Goal: Task Accomplishment & Management: Complete application form

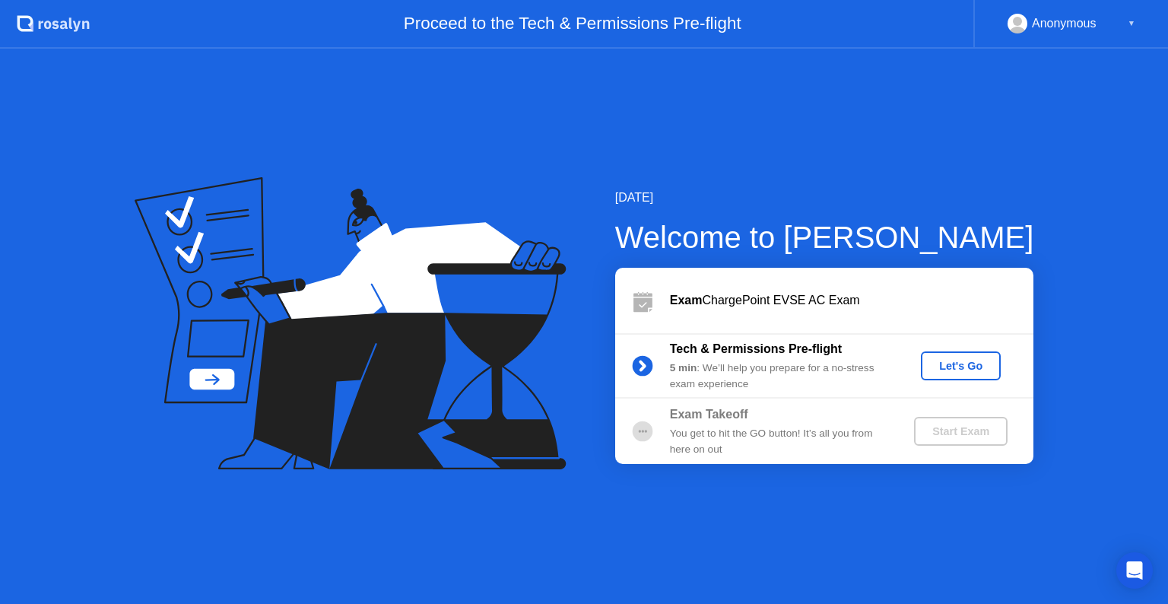
click at [959, 366] on div "Let's Go" at bounding box center [961, 366] width 68 height 12
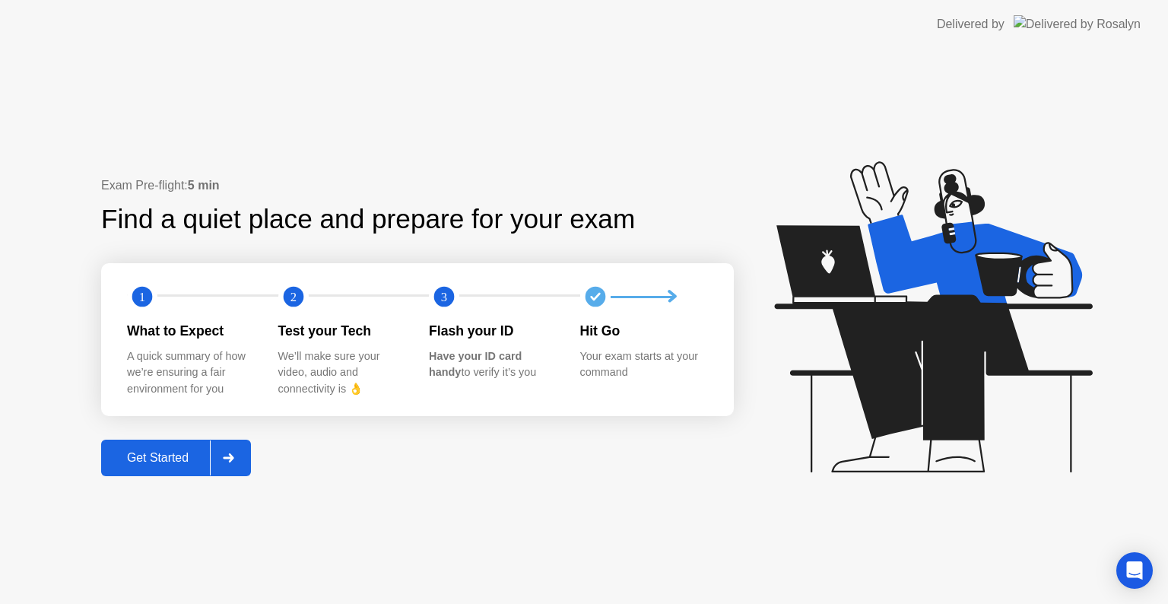
click at [240, 461] on div at bounding box center [228, 457] width 36 height 35
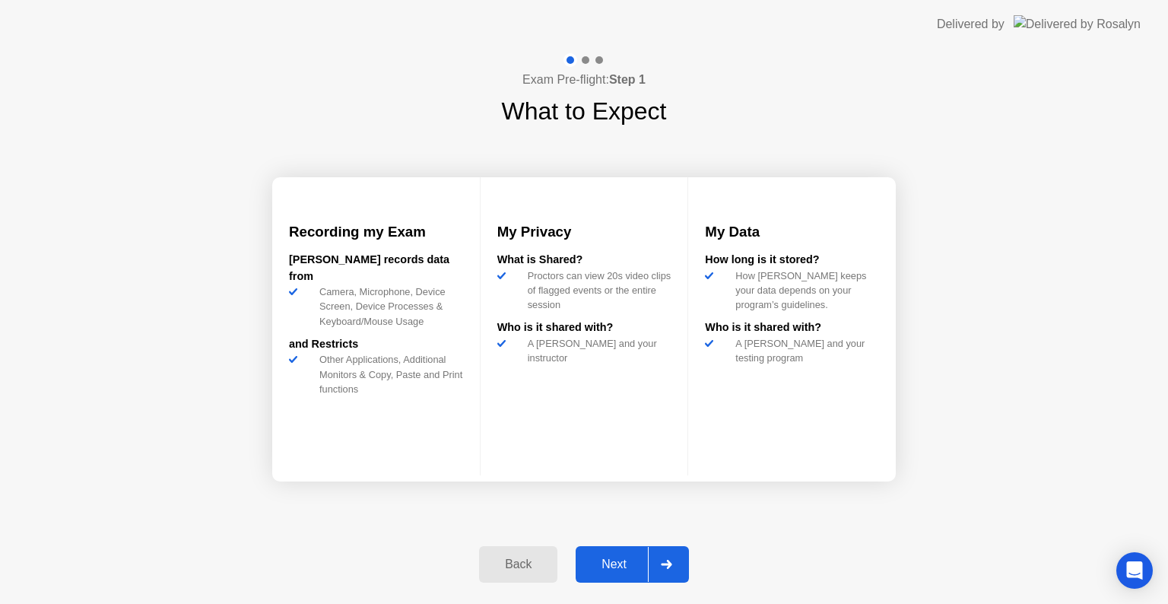
click at [661, 572] on div at bounding box center [666, 564] width 36 height 35
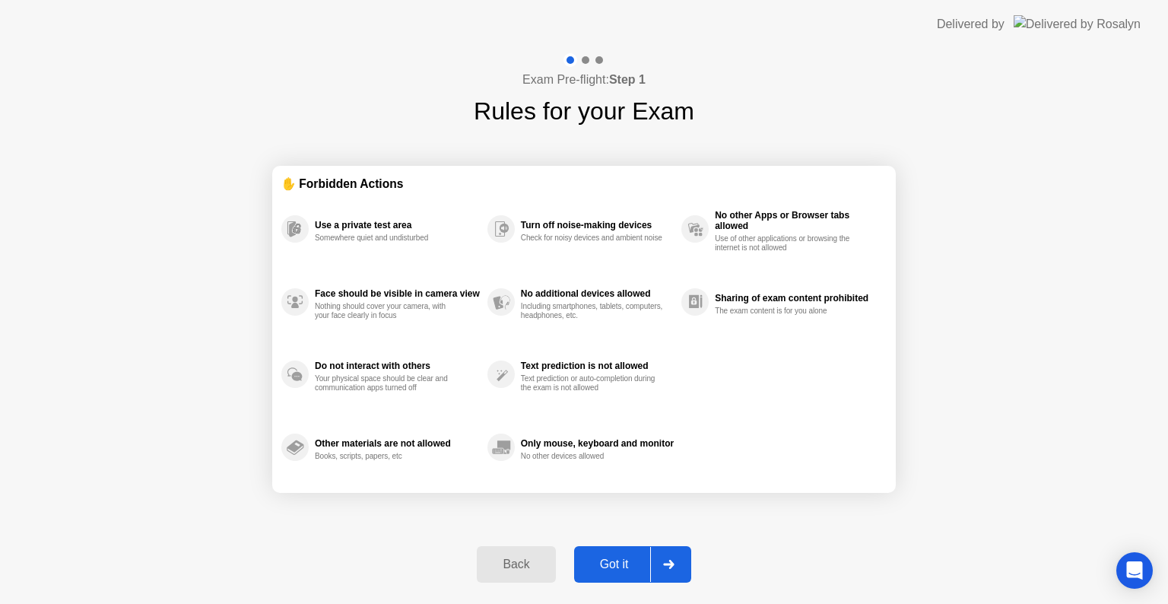
click at [672, 562] on icon at bounding box center [668, 563] width 11 height 9
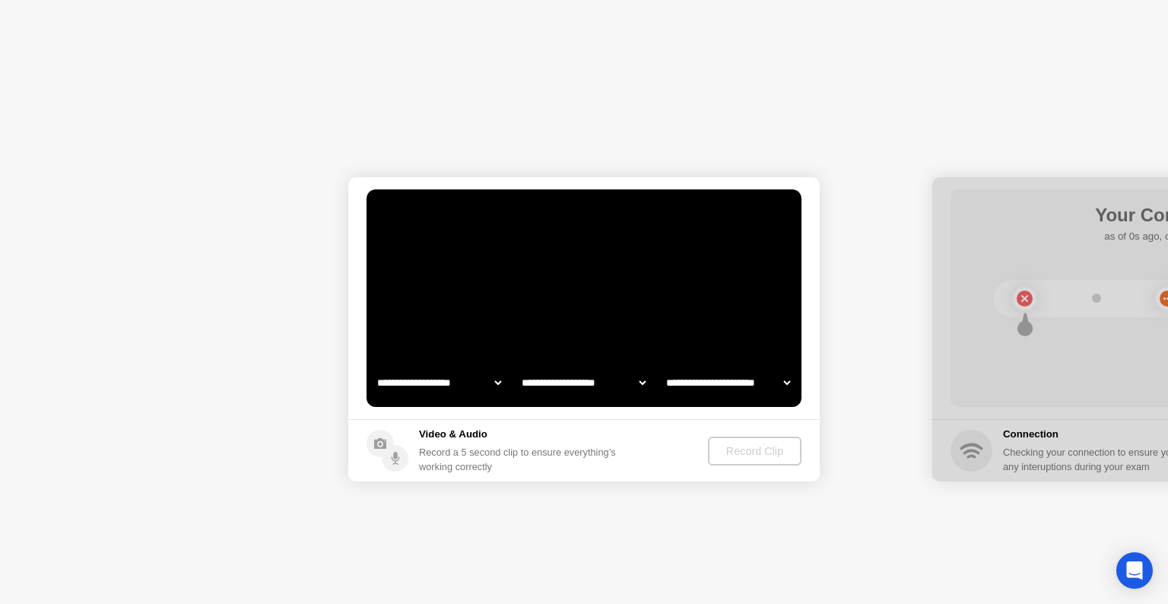
select select "**********"
select select "*******"
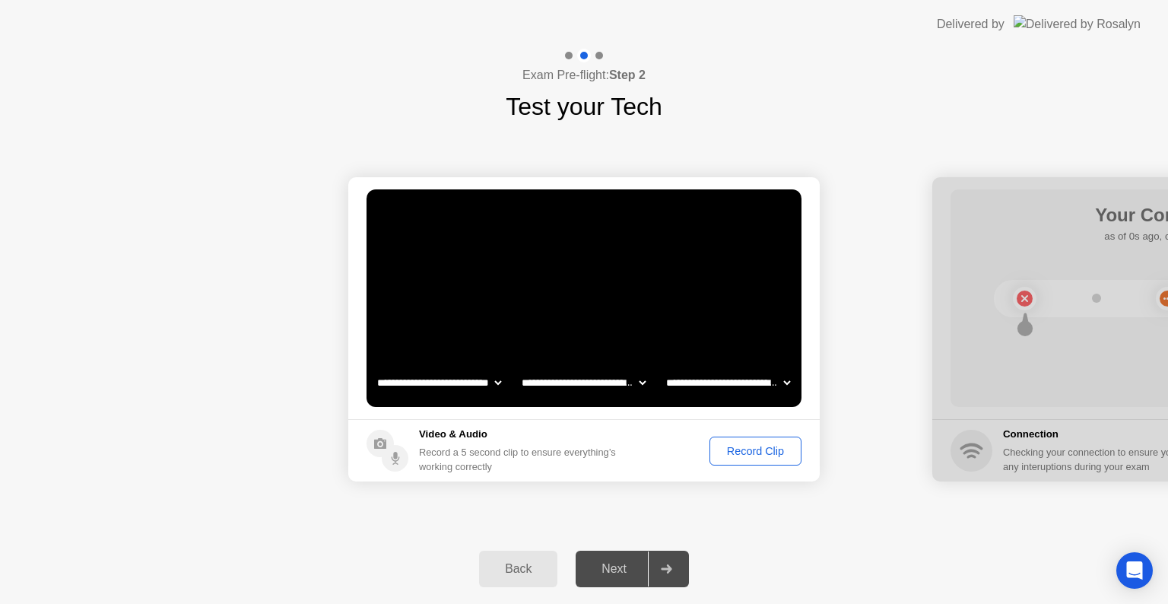
click at [781, 457] on div "Record Clip" at bounding box center [755, 451] width 81 height 12
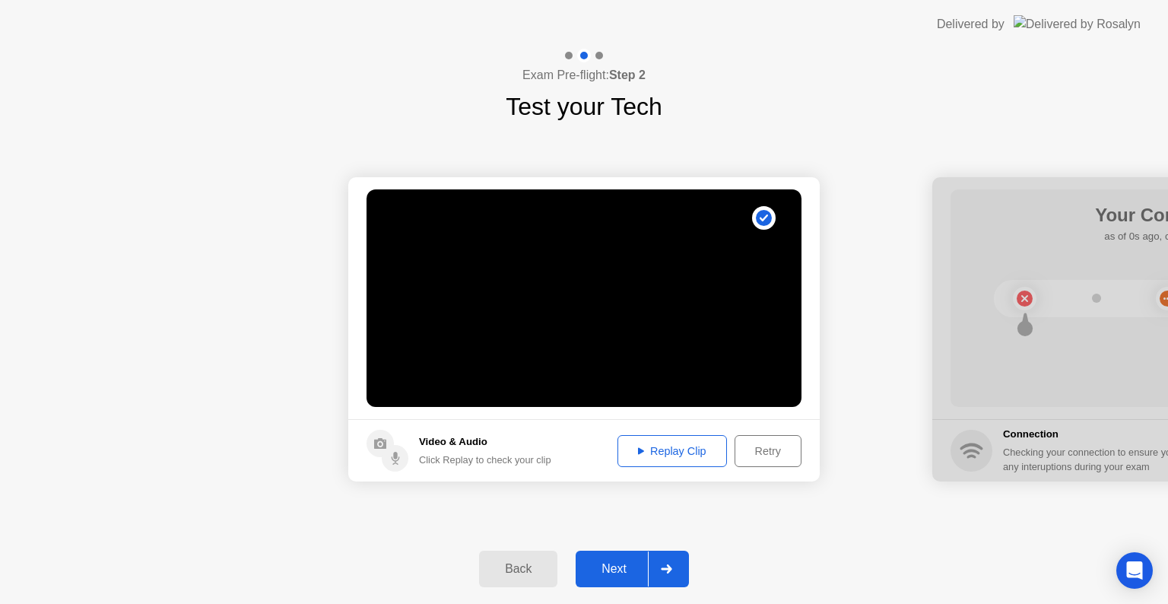
click at [654, 573] on div at bounding box center [666, 568] width 36 height 35
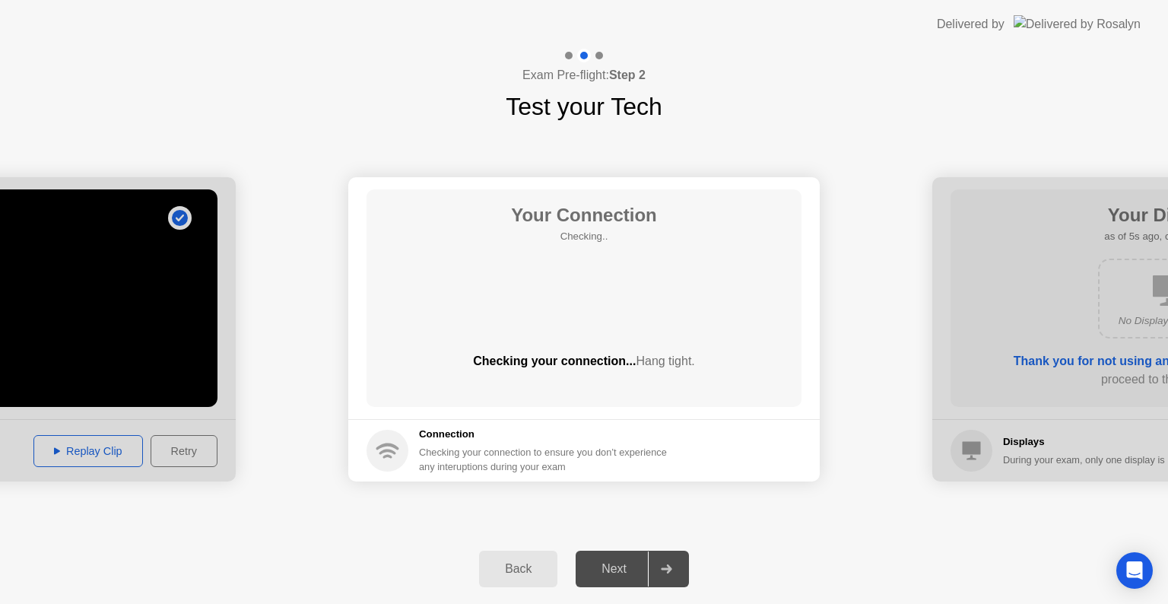
click at [654, 573] on div at bounding box center [666, 568] width 36 height 35
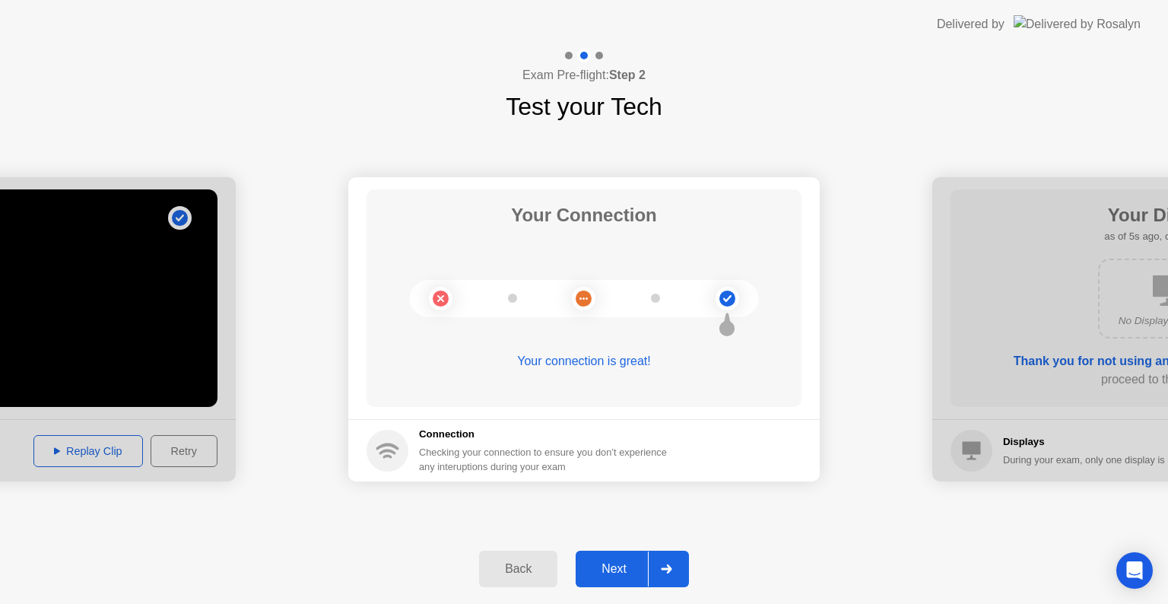
click at [654, 573] on div at bounding box center [666, 568] width 36 height 35
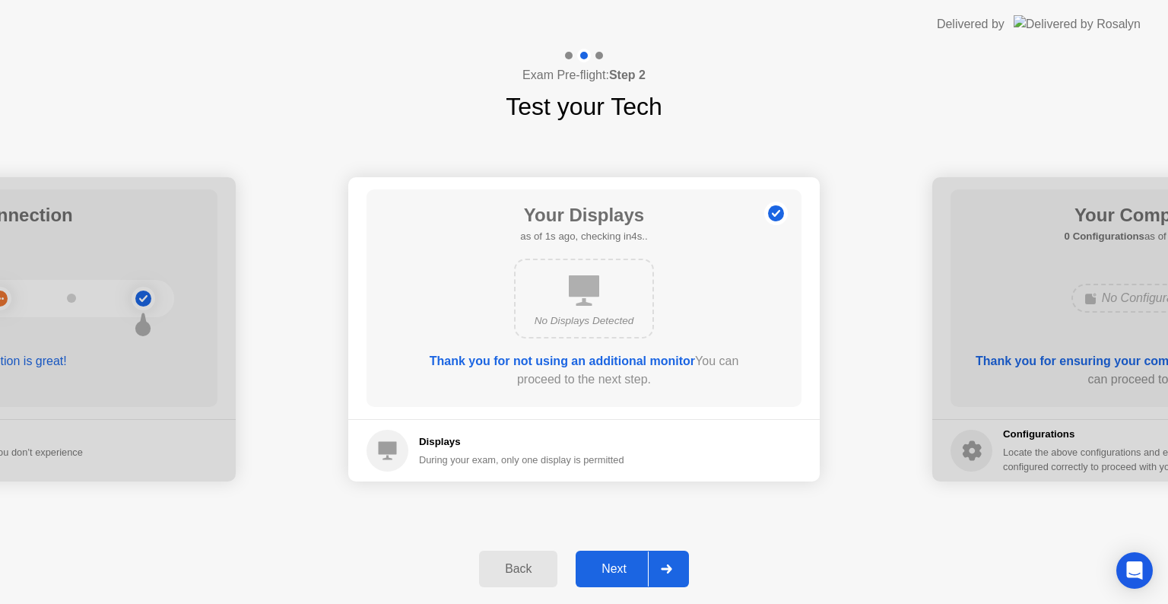
click at [654, 573] on div at bounding box center [666, 568] width 36 height 35
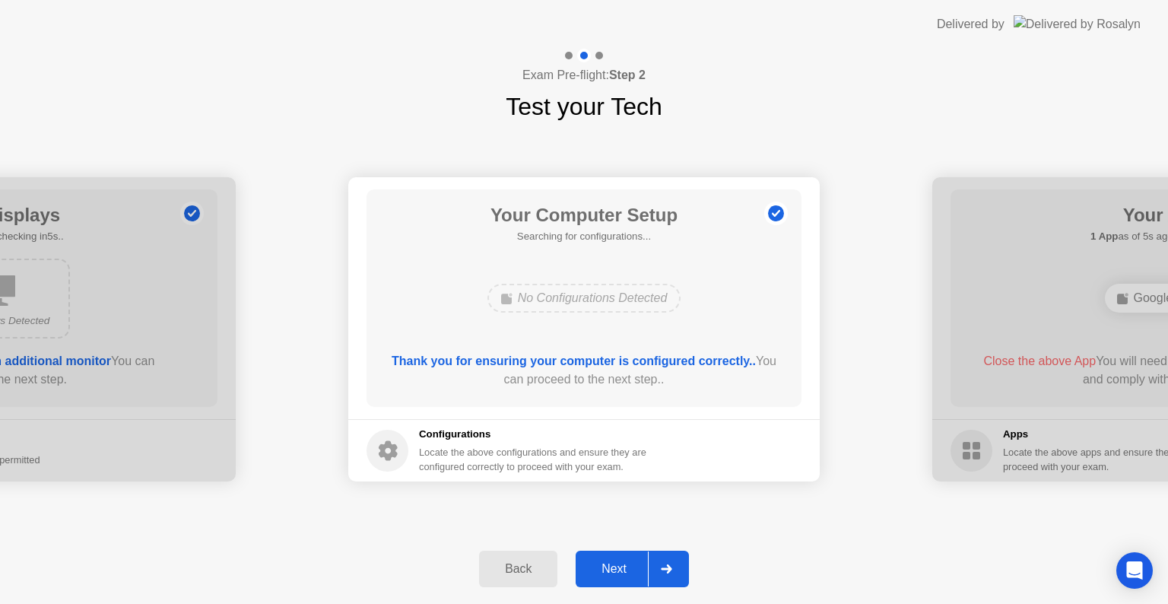
click at [657, 572] on div at bounding box center [666, 568] width 36 height 35
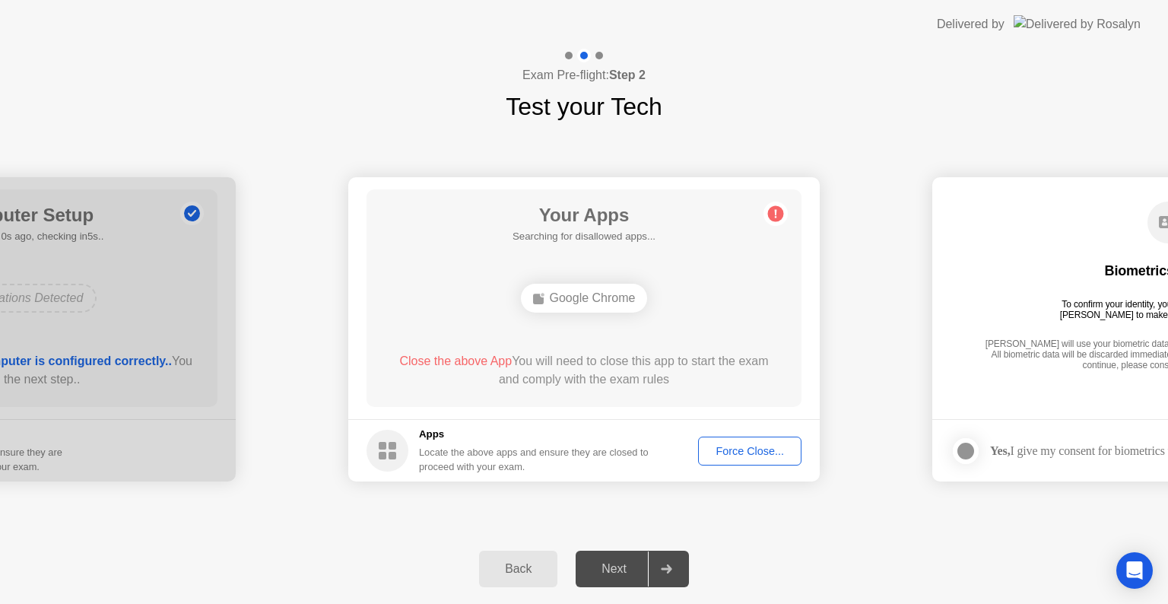
click at [657, 572] on div at bounding box center [666, 568] width 36 height 35
click at [772, 413] on main "Your Apps 1 App as of 3s ago, checking in2s.. Google Chrome Close the above App…" at bounding box center [583, 298] width 471 height 242
click at [760, 453] on div "Force Close..." at bounding box center [749, 451] width 93 height 12
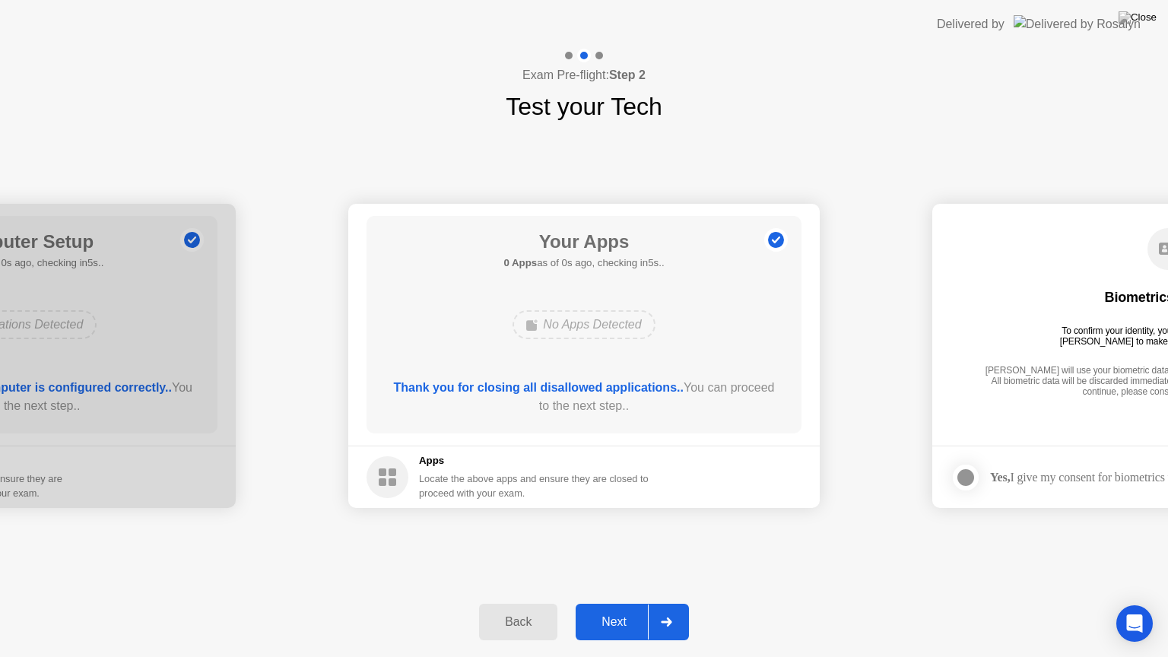
click at [671, 592] on div "Back Next" at bounding box center [584, 622] width 1168 height 70
click at [654, 603] on div at bounding box center [666, 621] width 36 height 35
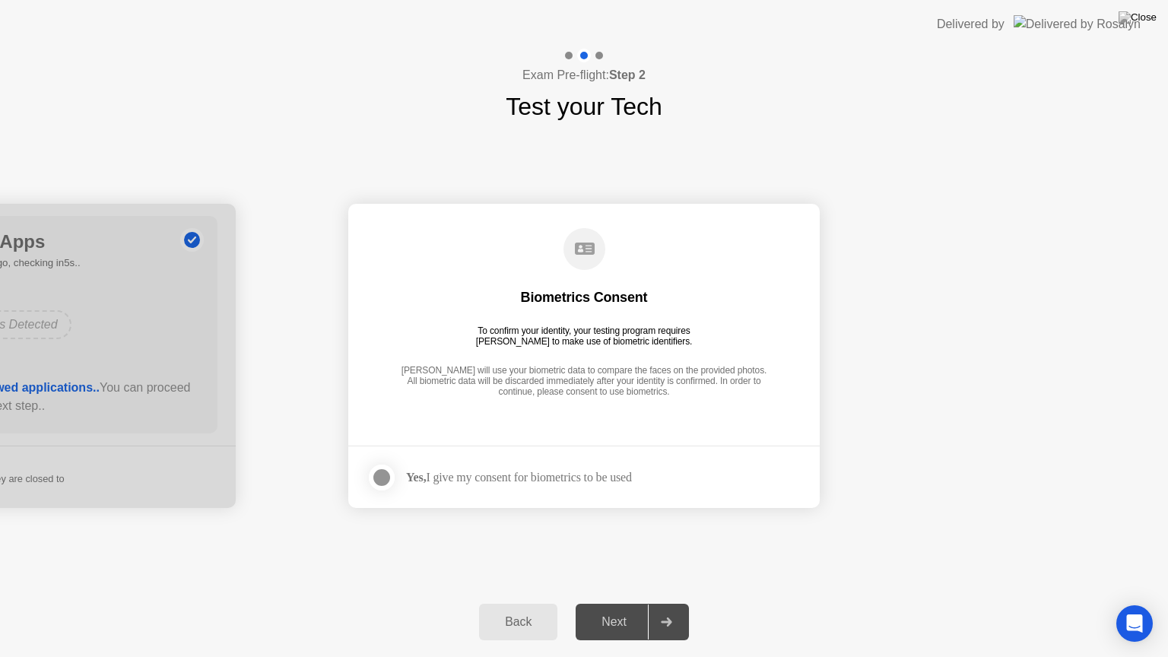
click at [578, 474] on div "Yes, I give my consent for biometrics to be used" at bounding box center [519, 477] width 226 height 14
click at [382, 483] on div at bounding box center [381, 477] width 18 height 18
click at [630, 603] on button "Next" at bounding box center [631, 622] width 113 height 36
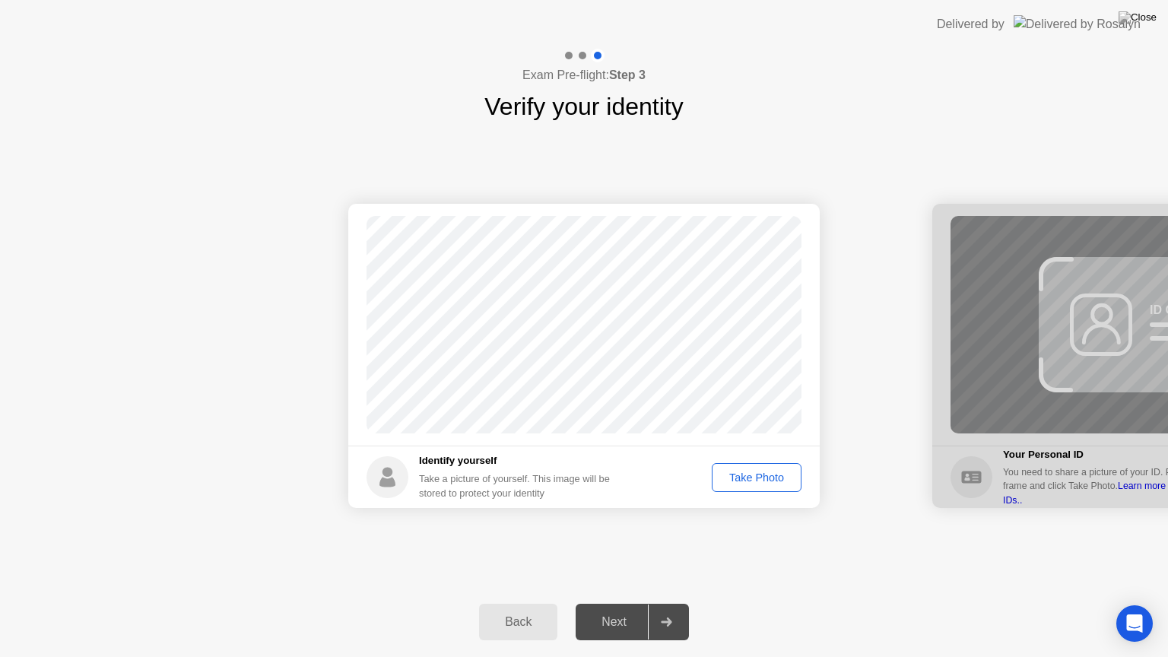
click at [770, 493] on footer "Identify yourself Take a picture of yourself. This image will be stored to prot…" at bounding box center [583, 476] width 471 height 62
click at [762, 475] on div "Take Photo" at bounding box center [756, 477] width 79 height 12
click at [675, 603] on div at bounding box center [666, 621] width 36 height 35
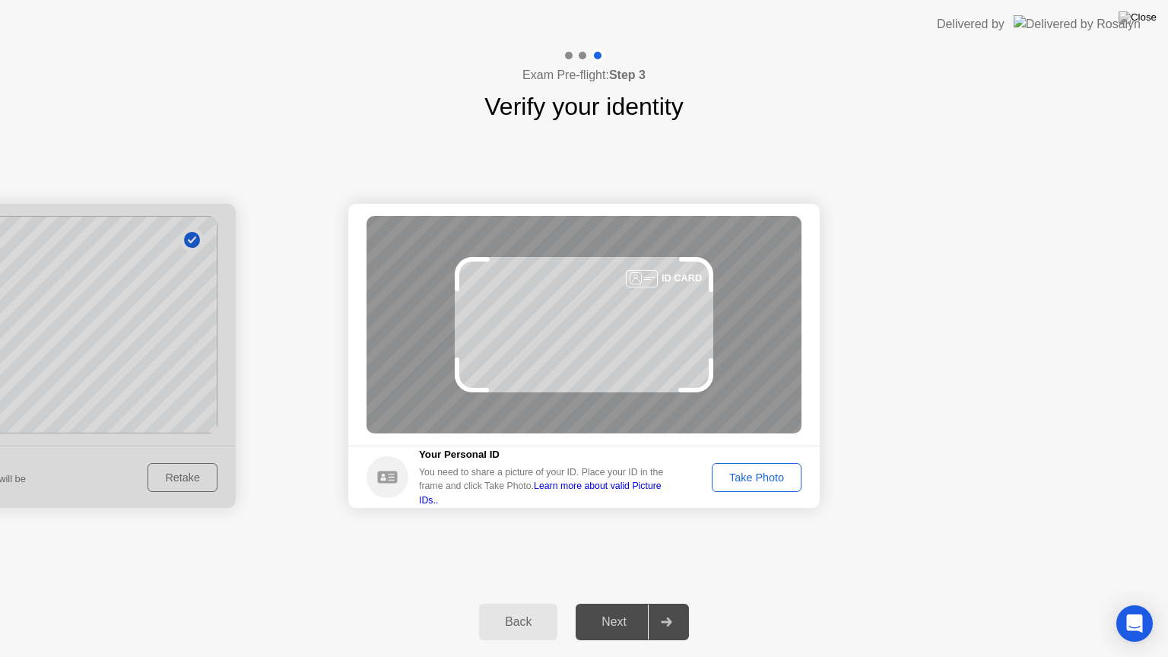
click at [758, 479] on div "Take Photo" at bounding box center [756, 477] width 79 height 12
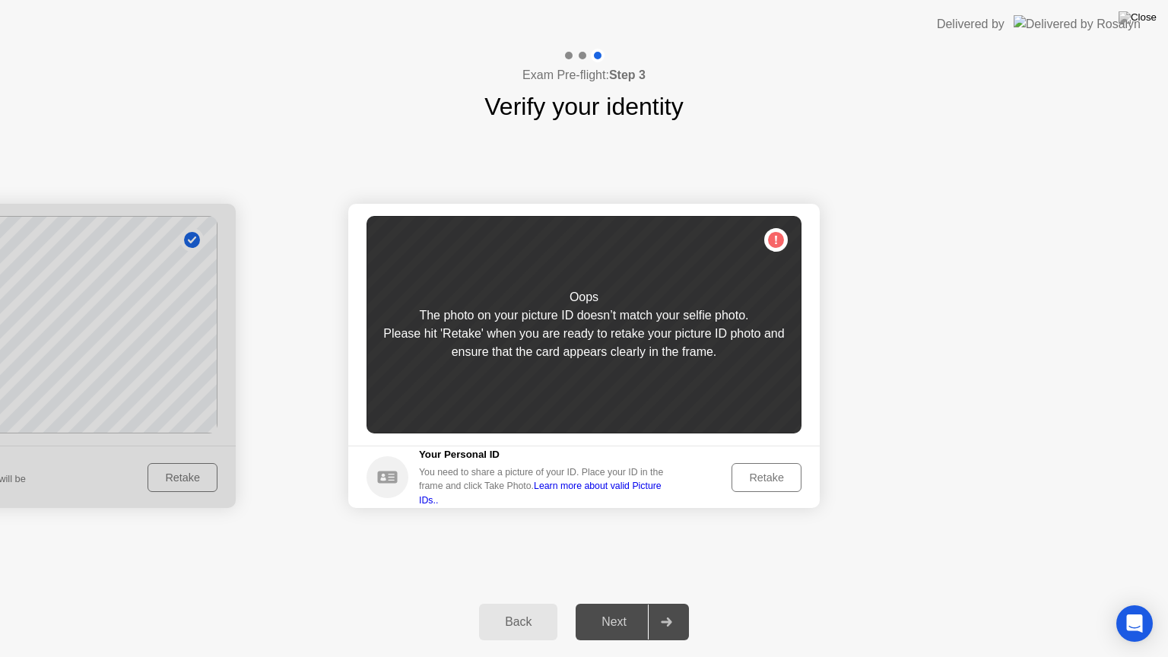
click at [757, 477] on div "Retake" at bounding box center [766, 477] width 59 height 12
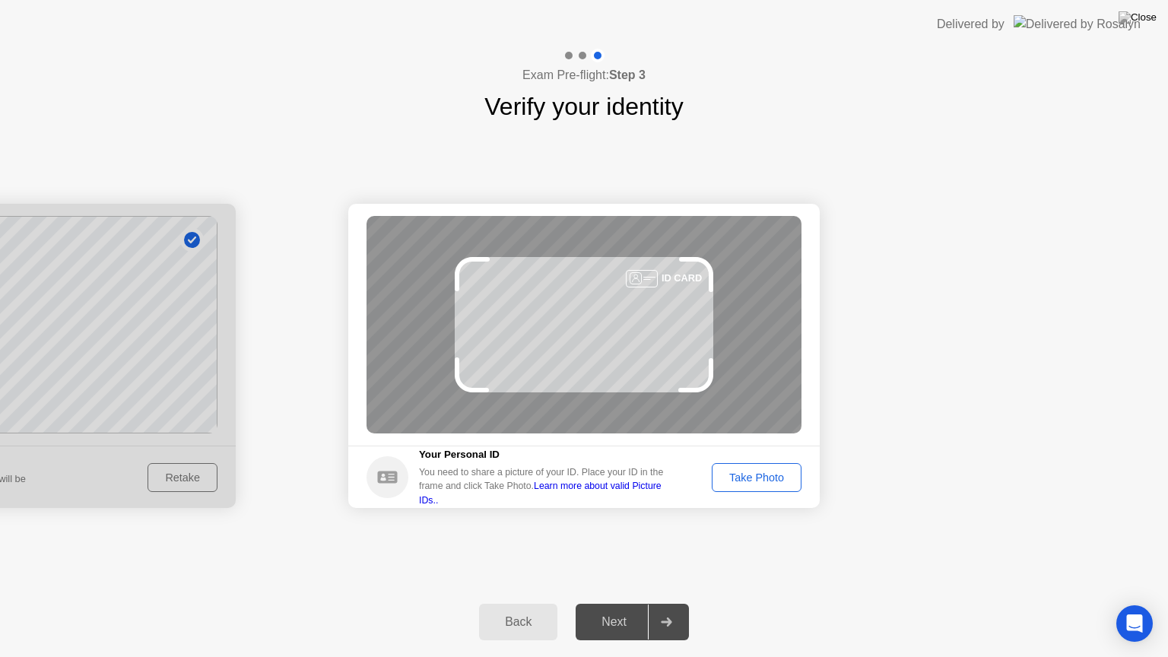
click at [757, 477] on div "Take Photo" at bounding box center [756, 477] width 79 height 12
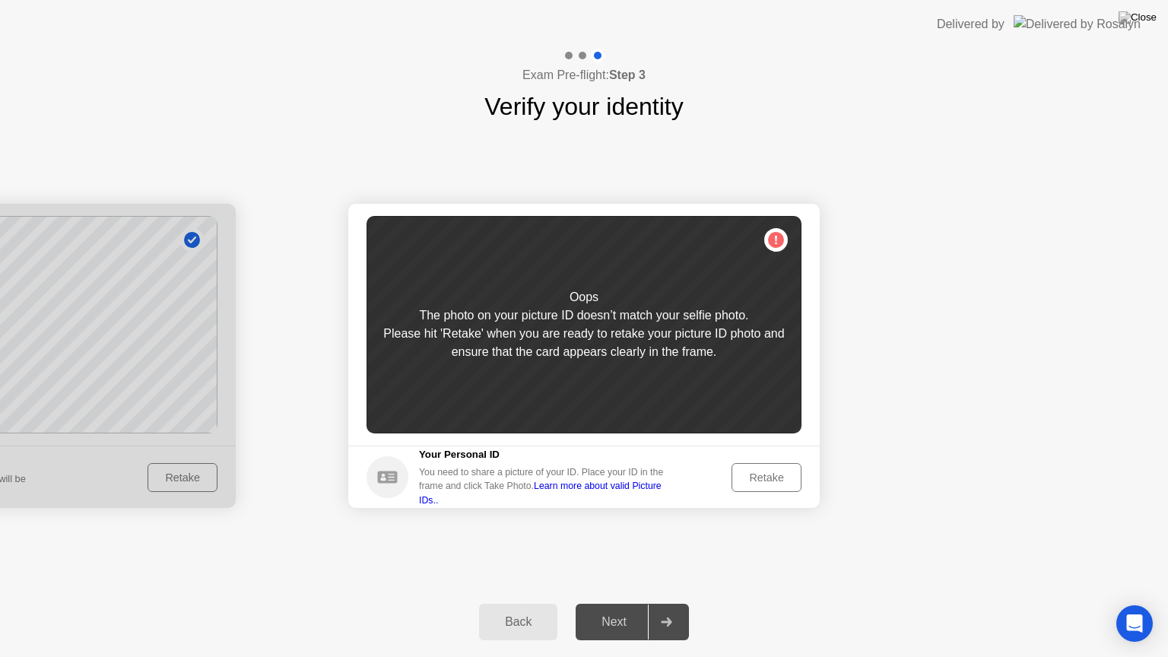
click at [757, 477] on div "Retake" at bounding box center [766, 477] width 59 height 12
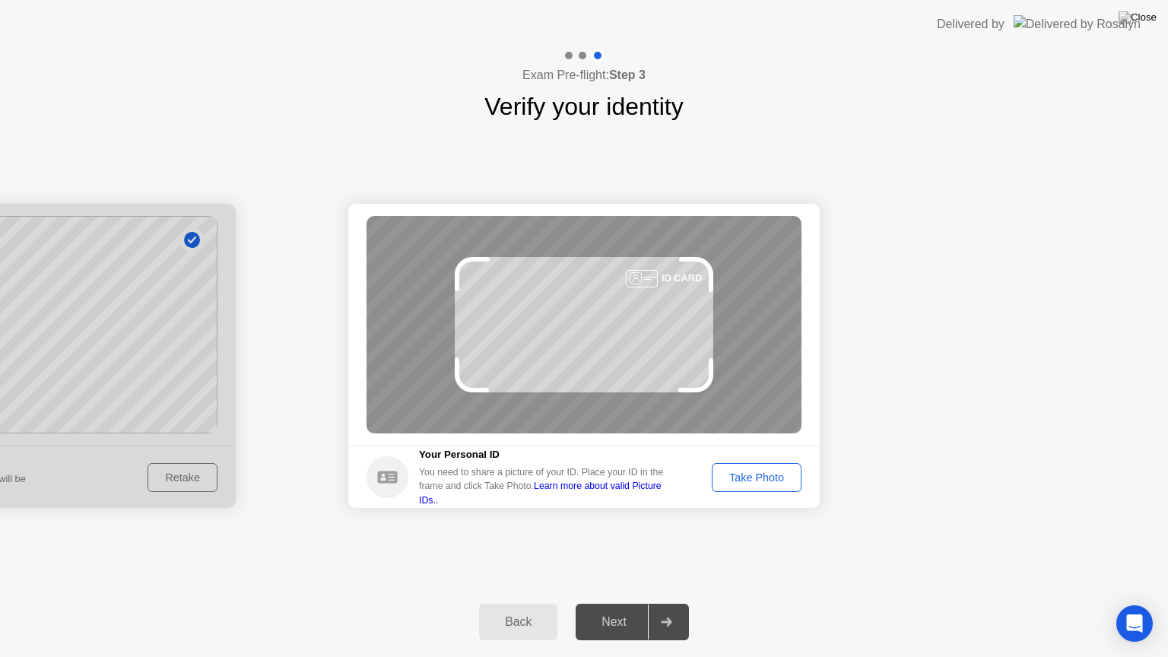
click at [757, 477] on div "Take Photo" at bounding box center [756, 477] width 79 height 12
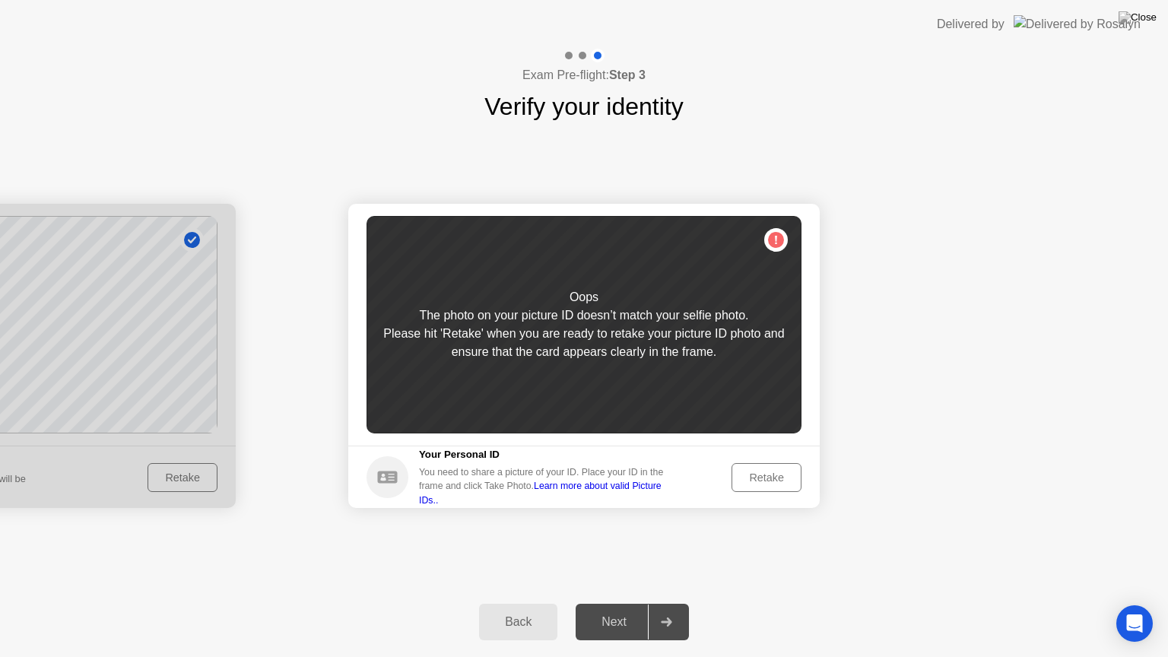
click at [757, 477] on div "Retake" at bounding box center [766, 477] width 59 height 12
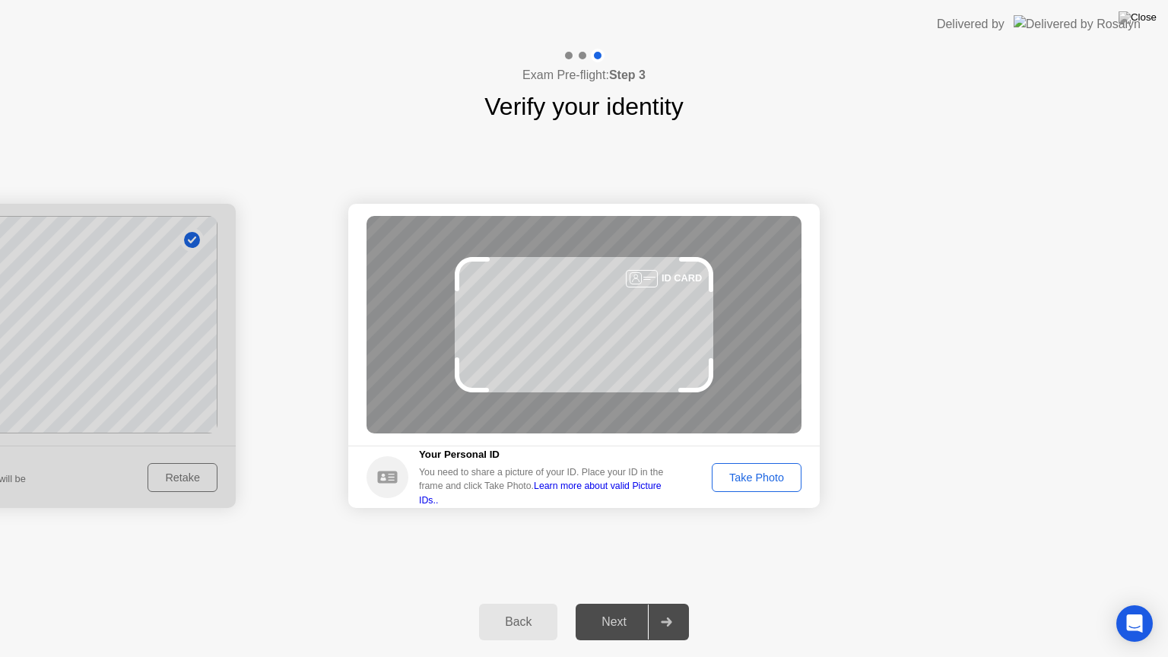
click at [757, 477] on div "Take Photo" at bounding box center [756, 477] width 79 height 12
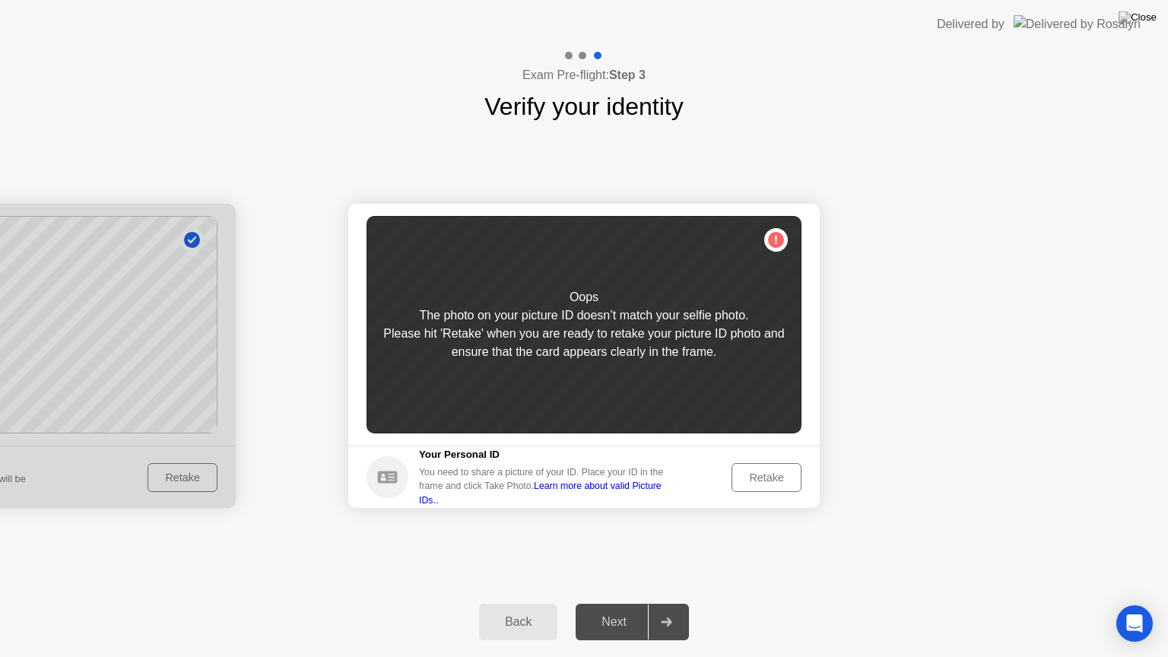
click at [757, 480] on div "Retake" at bounding box center [766, 477] width 59 height 12
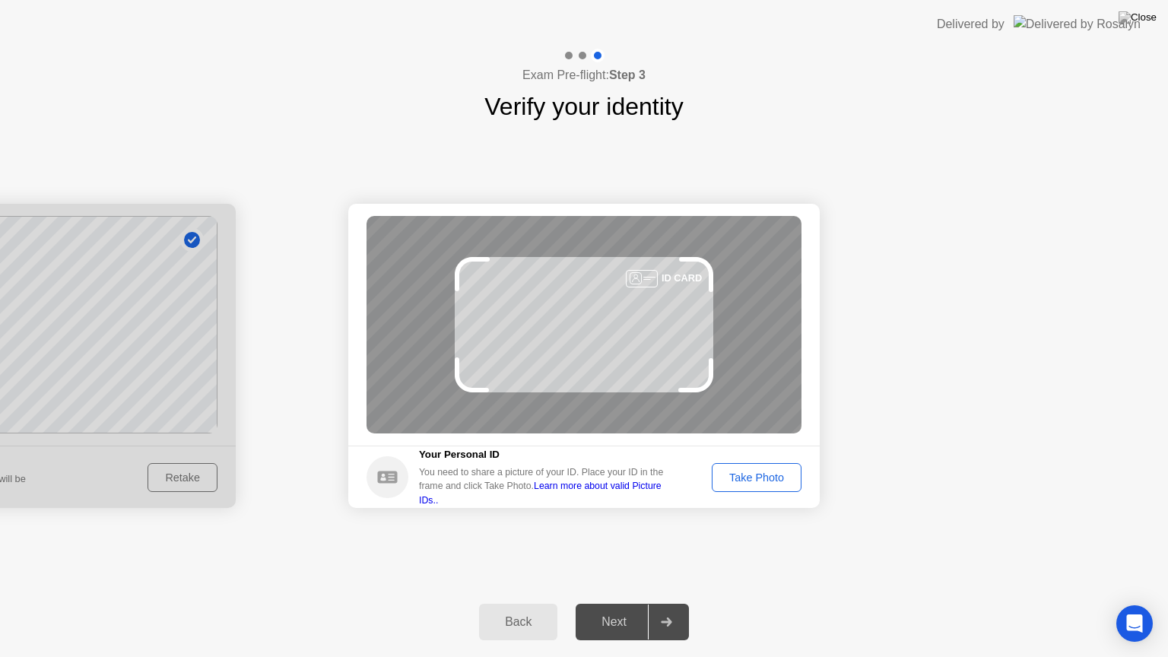
click at [757, 480] on div "Take Photo" at bounding box center [756, 477] width 79 height 12
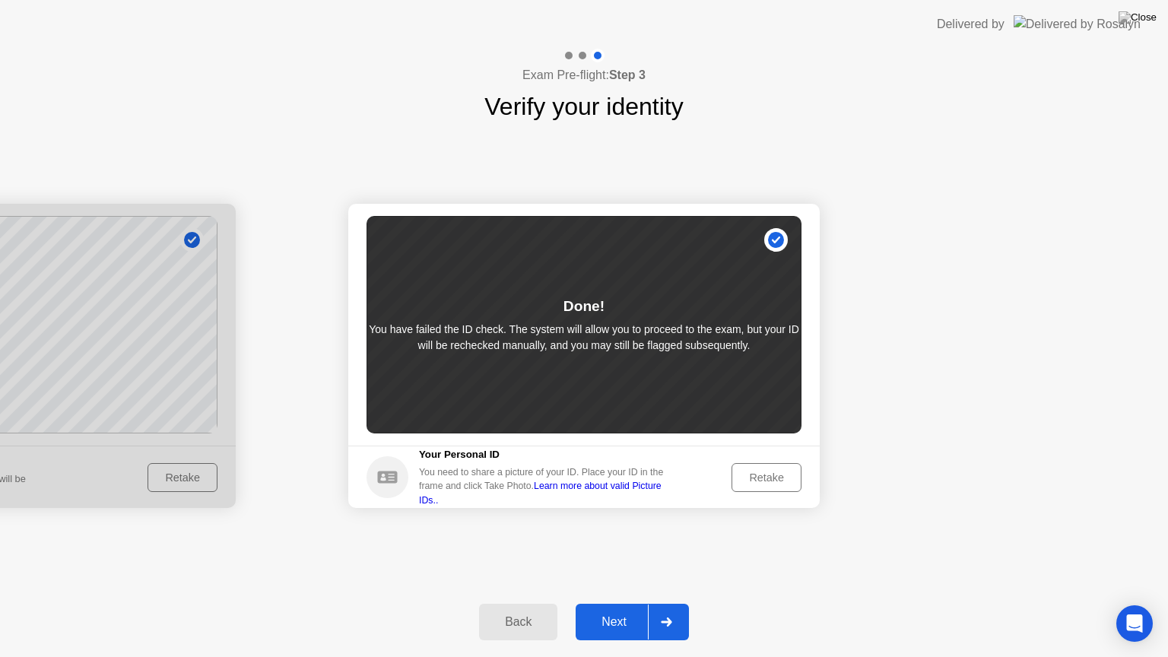
click at [757, 480] on div "Retake" at bounding box center [766, 477] width 59 height 12
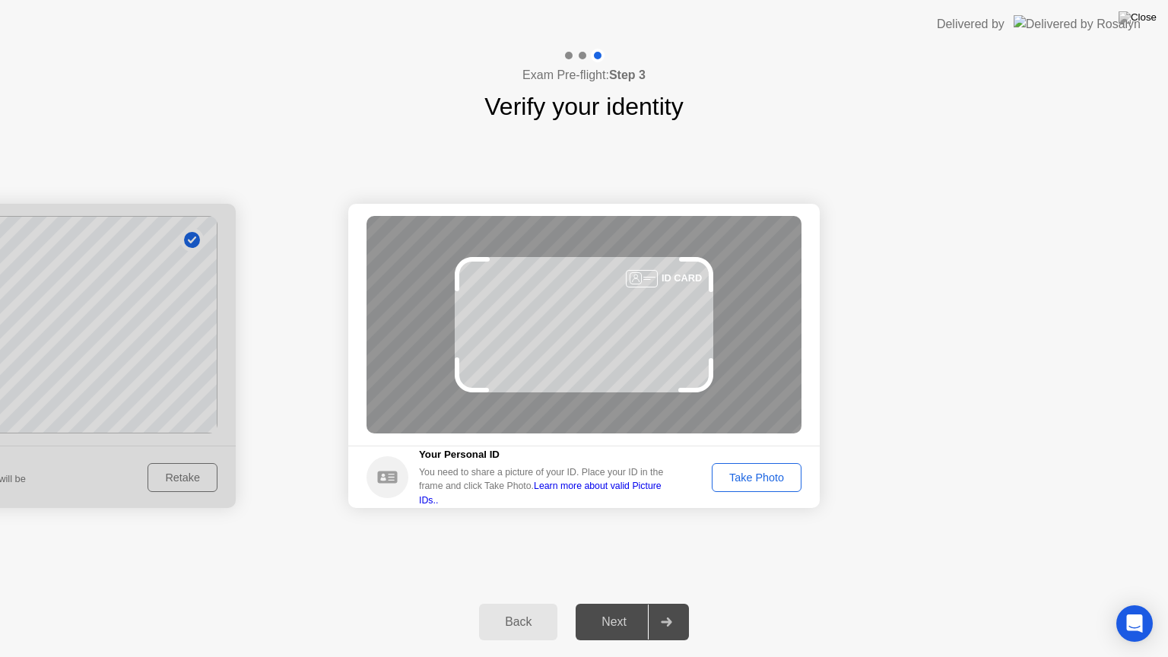
click at [757, 480] on div "Take Photo" at bounding box center [756, 477] width 79 height 12
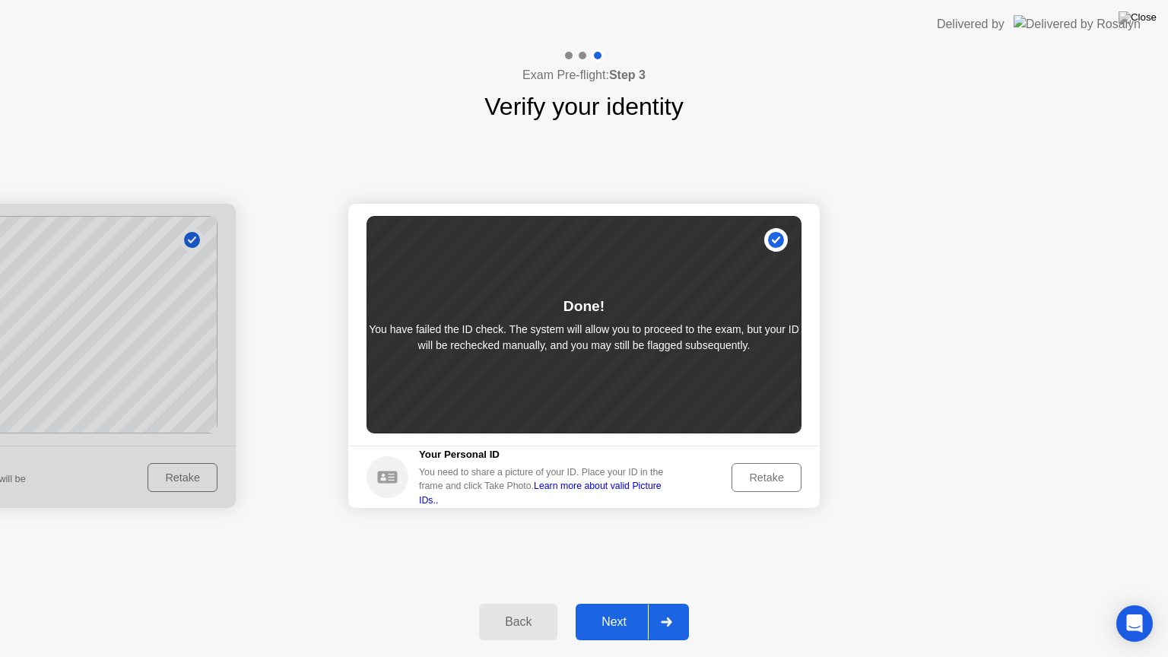
click at [682, 603] on div at bounding box center [666, 621] width 36 height 35
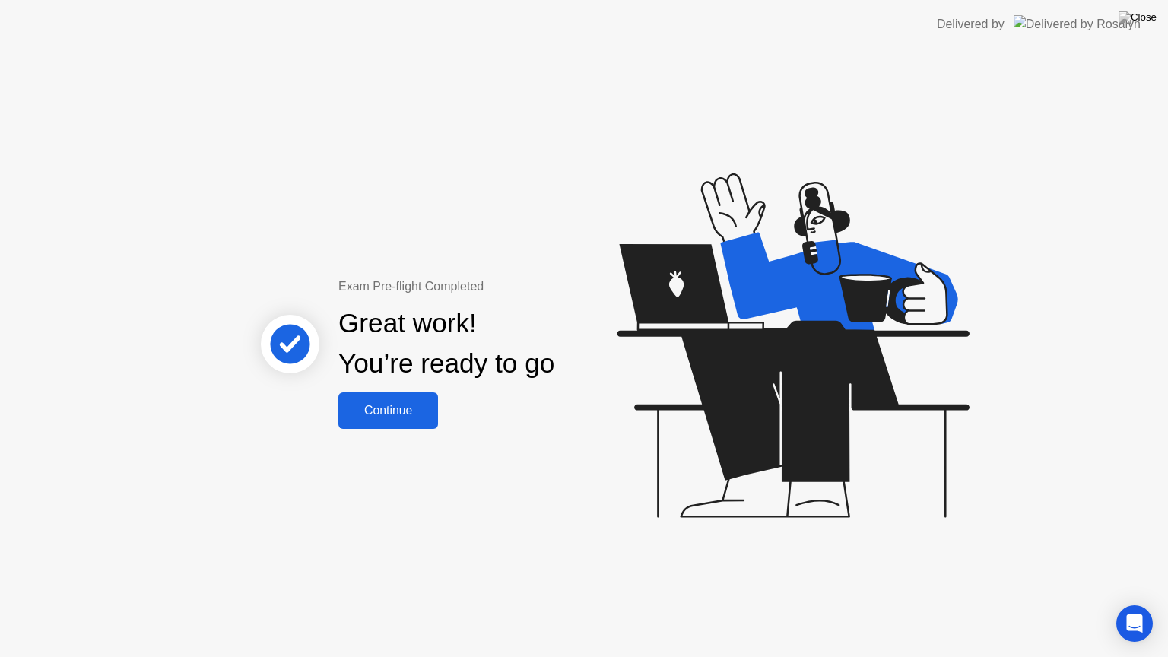
click at [407, 420] on button "Continue" at bounding box center [388, 410] width 100 height 36
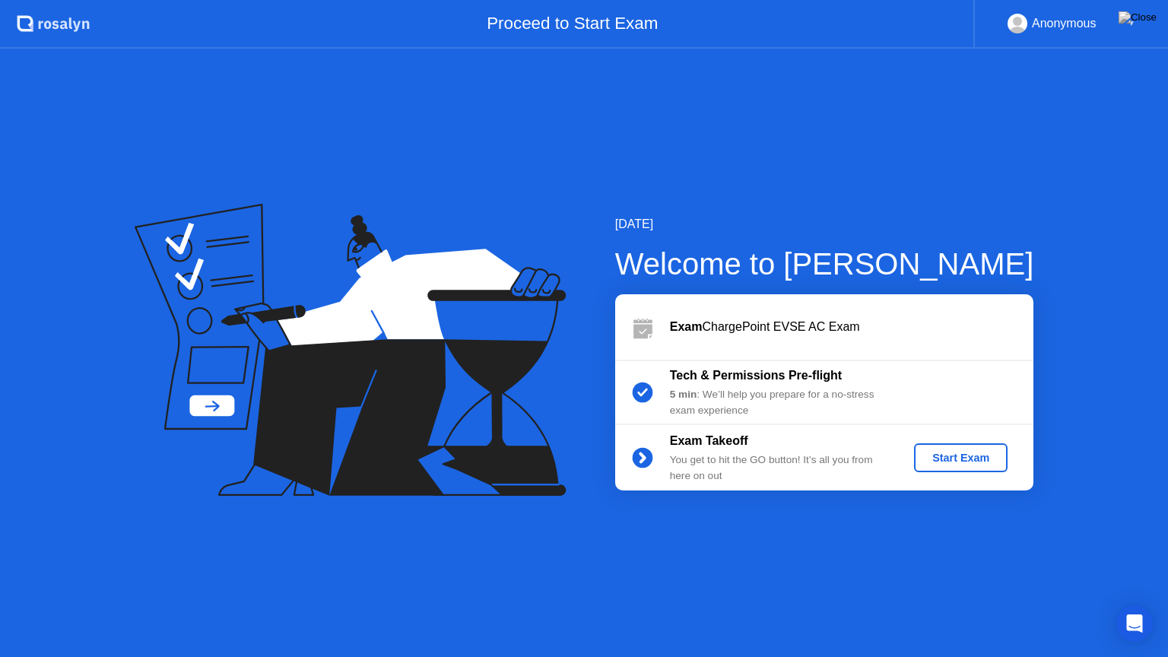
click at [955, 468] on button "Start Exam" at bounding box center [960, 457] width 93 height 29
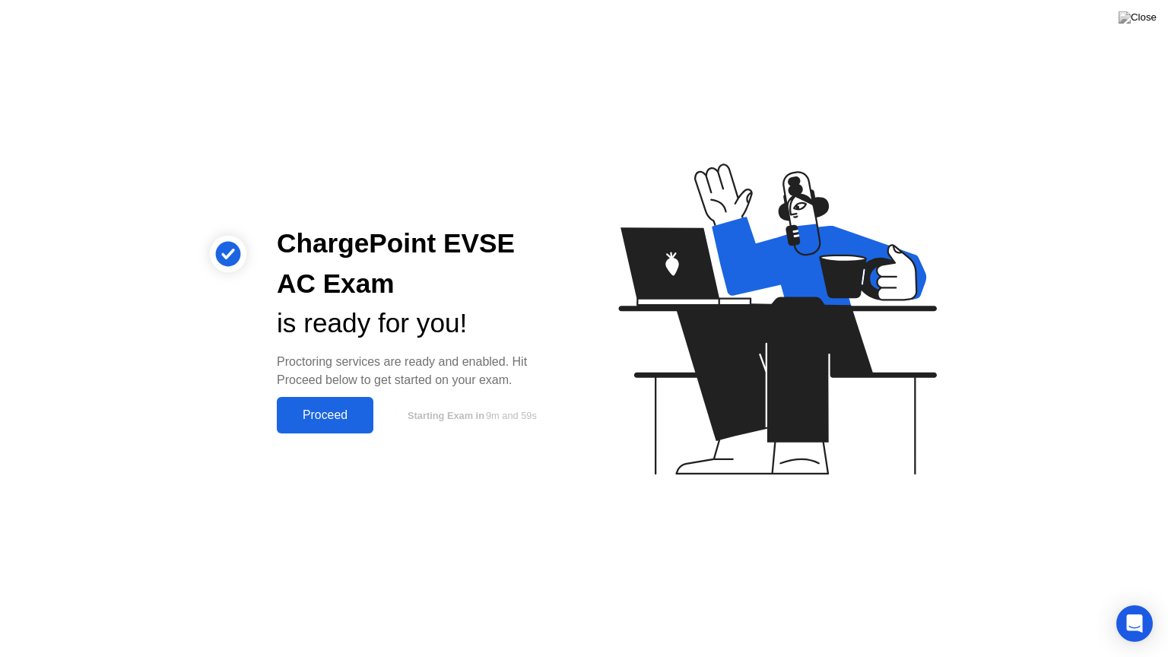
click at [344, 409] on div "Proceed" at bounding box center [324, 415] width 87 height 14
